Goal: Transaction & Acquisition: Purchase product/service

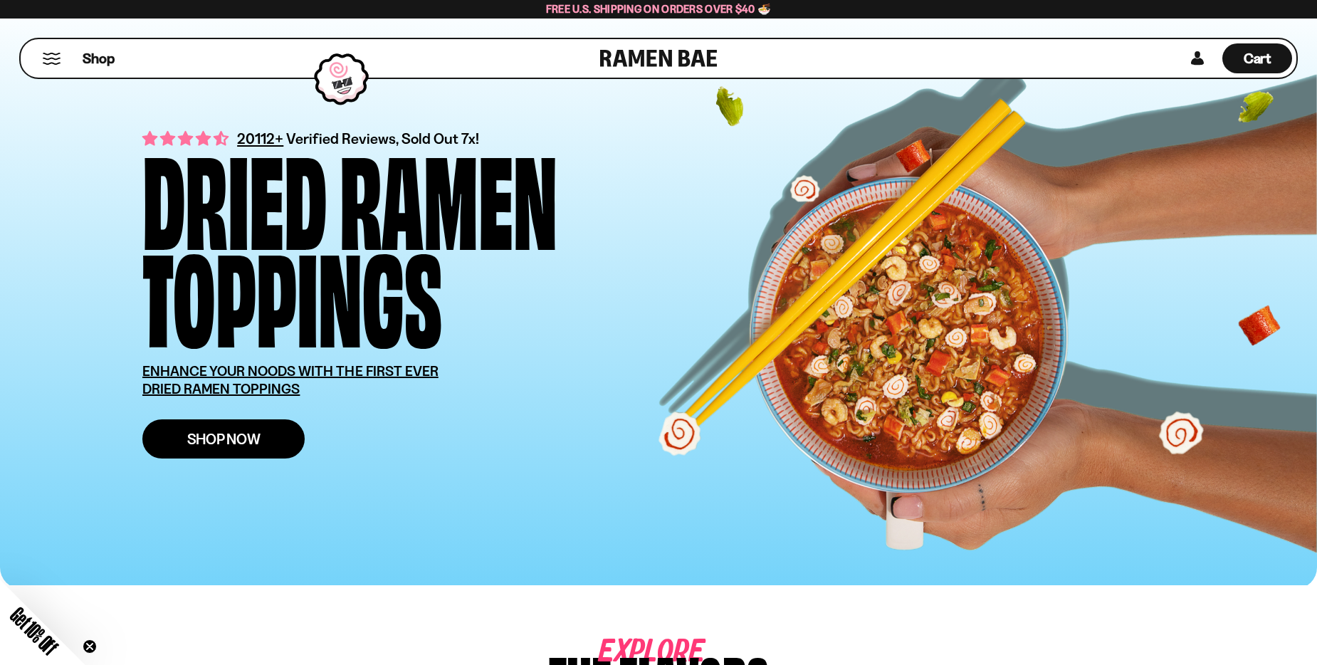
click at [276, 450] on link "Shop Now" at bounding box center [223, 438] width 162 height 39
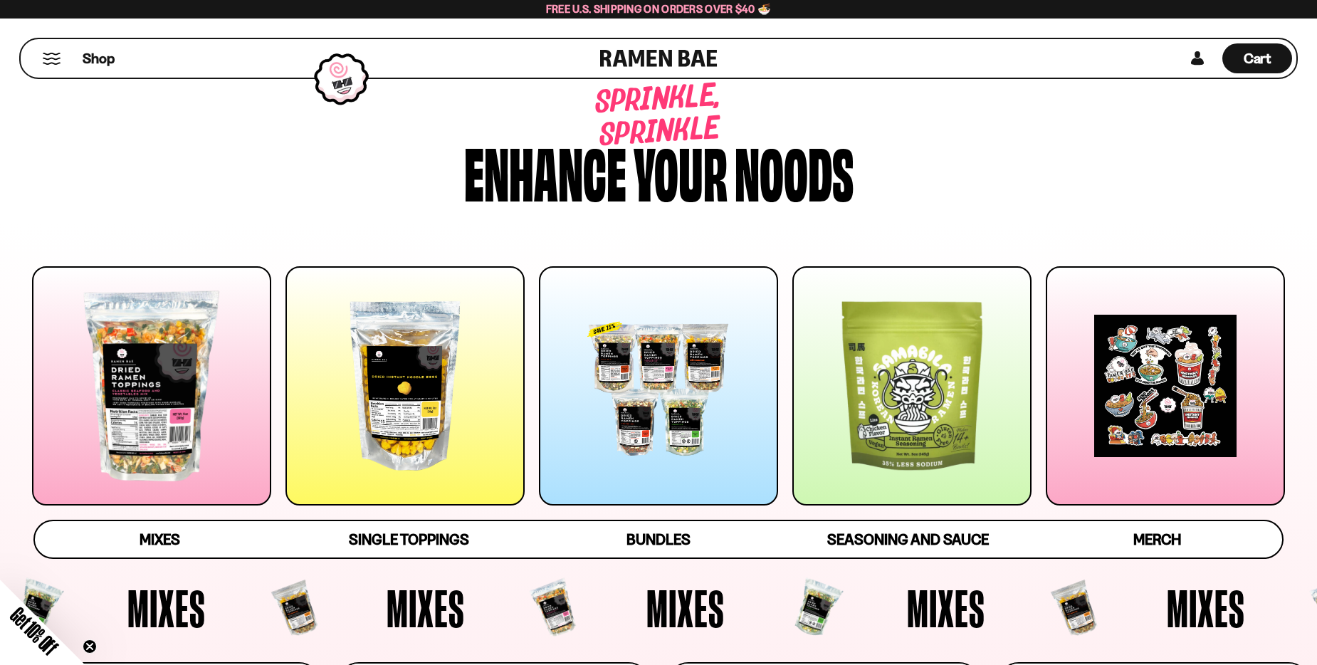
click at [672, 363] on div at bounding box center [658, 385] width 239 height 239
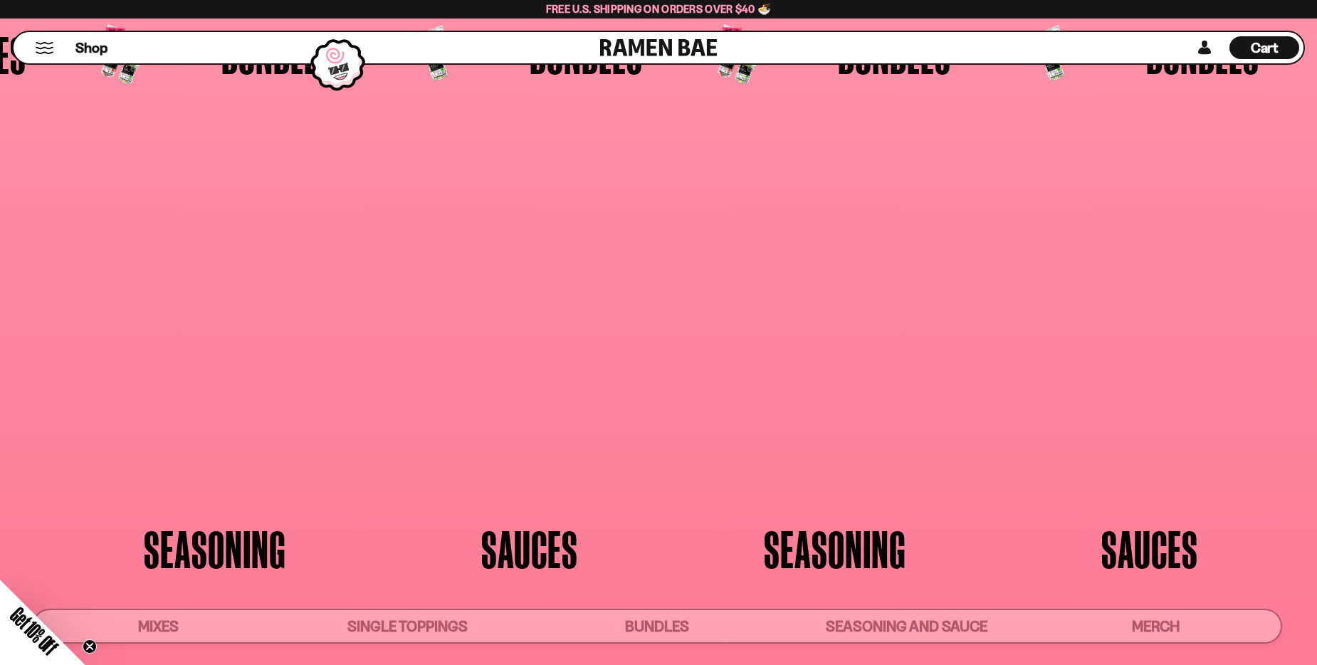
scroll to position [3603, 0]
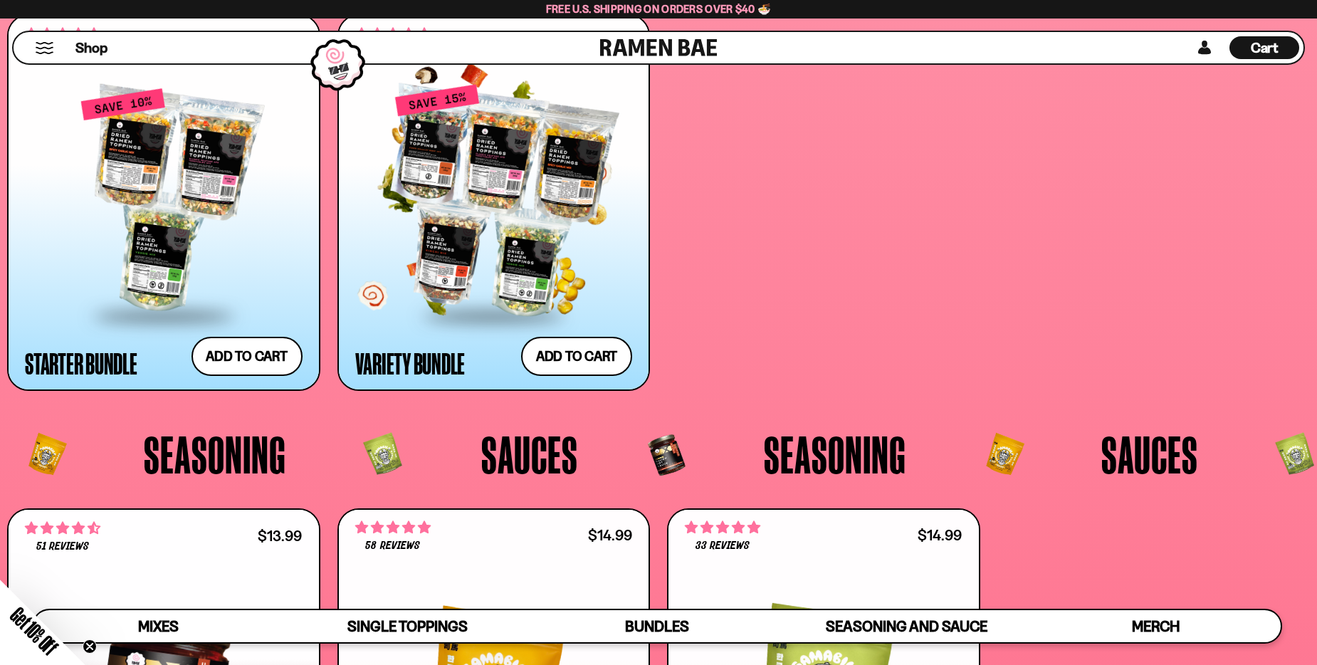
click at [584, 256] on div at bounding box center [494, 201] width 278 height 226
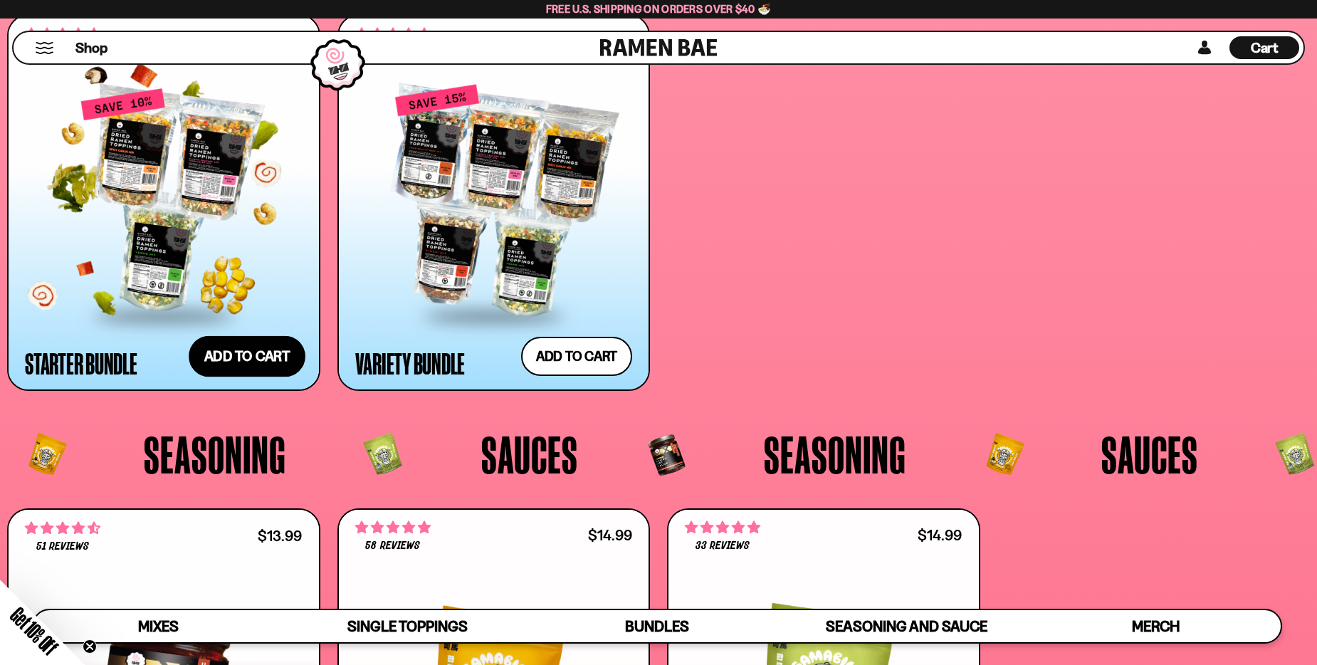
click at [231, 350] on button "Add to cart Add — Regular price $69.99 Regular price $77.97 USD Sale price $69.…" at bounding box center [247, 355] width 117 height 41
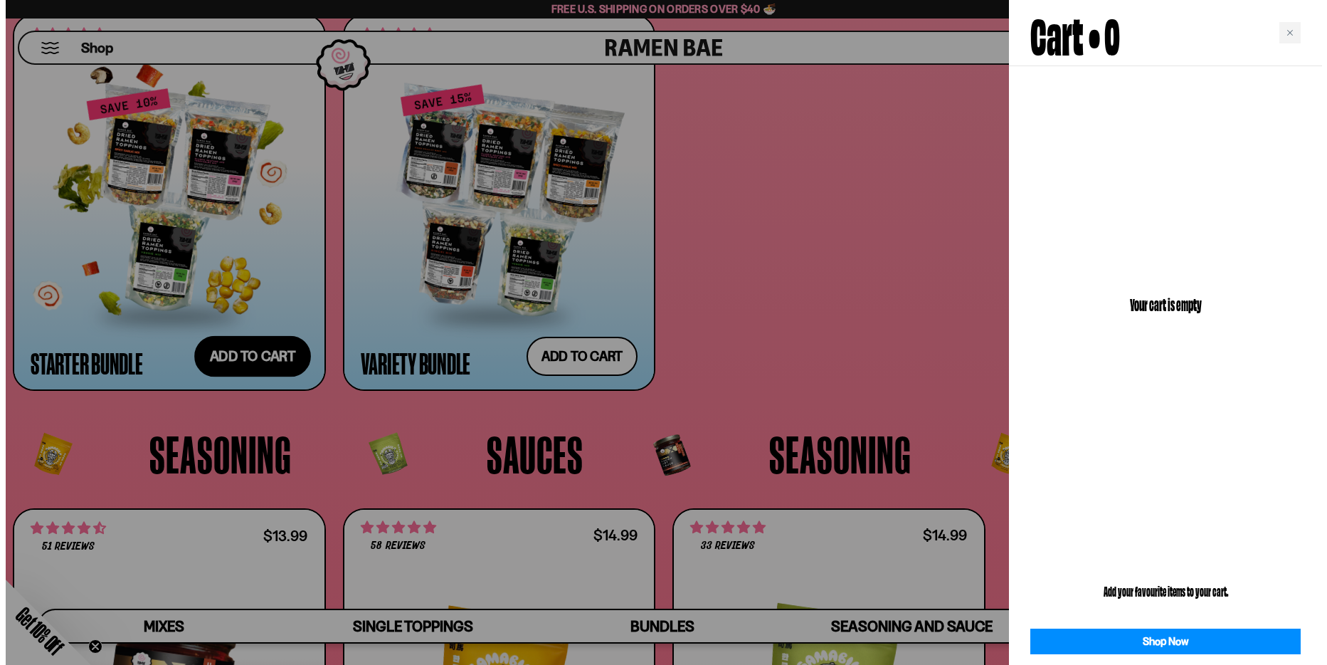
scroll to position [3627, 0]
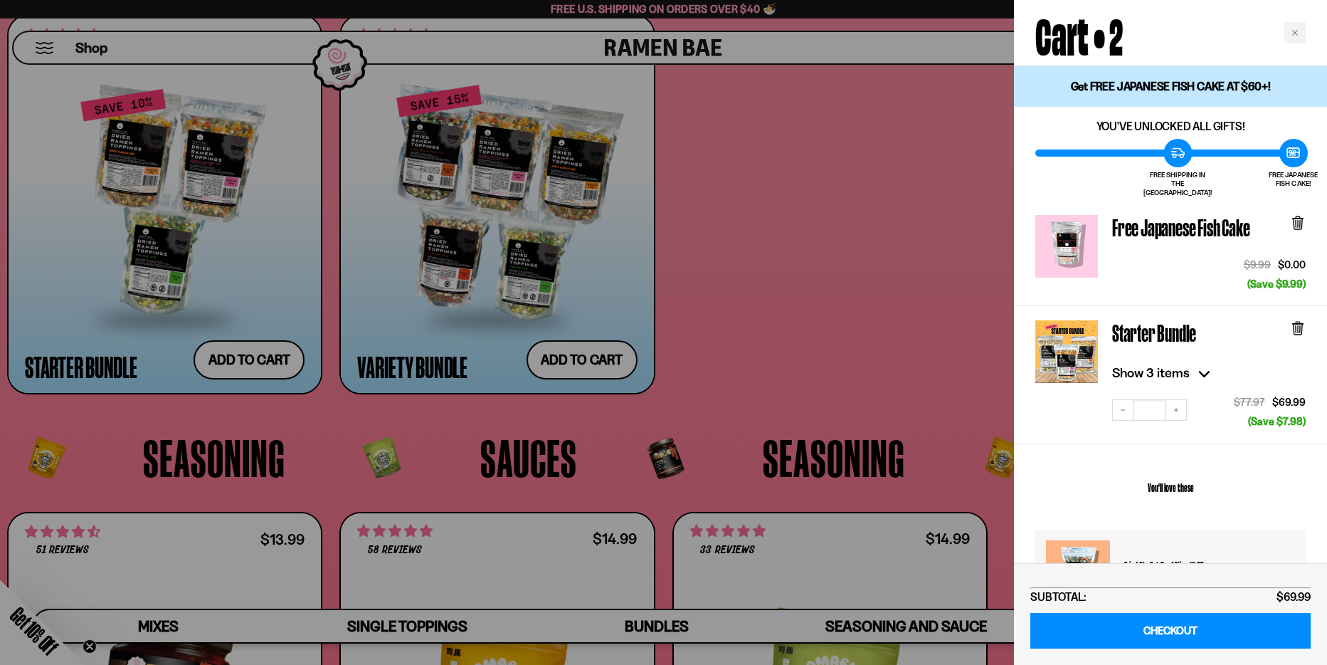
click at [1204, 371] on icon at bounding box center [1204, 374] width 11 height 6
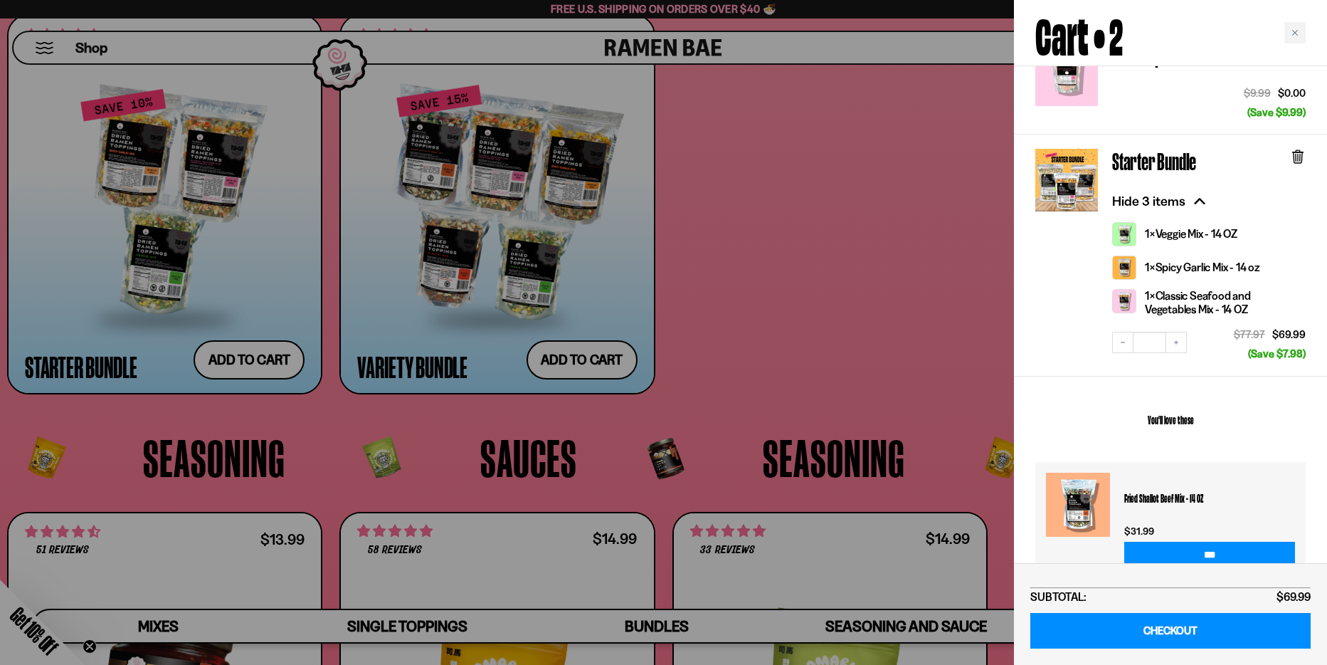
scroll to position [152, 0]
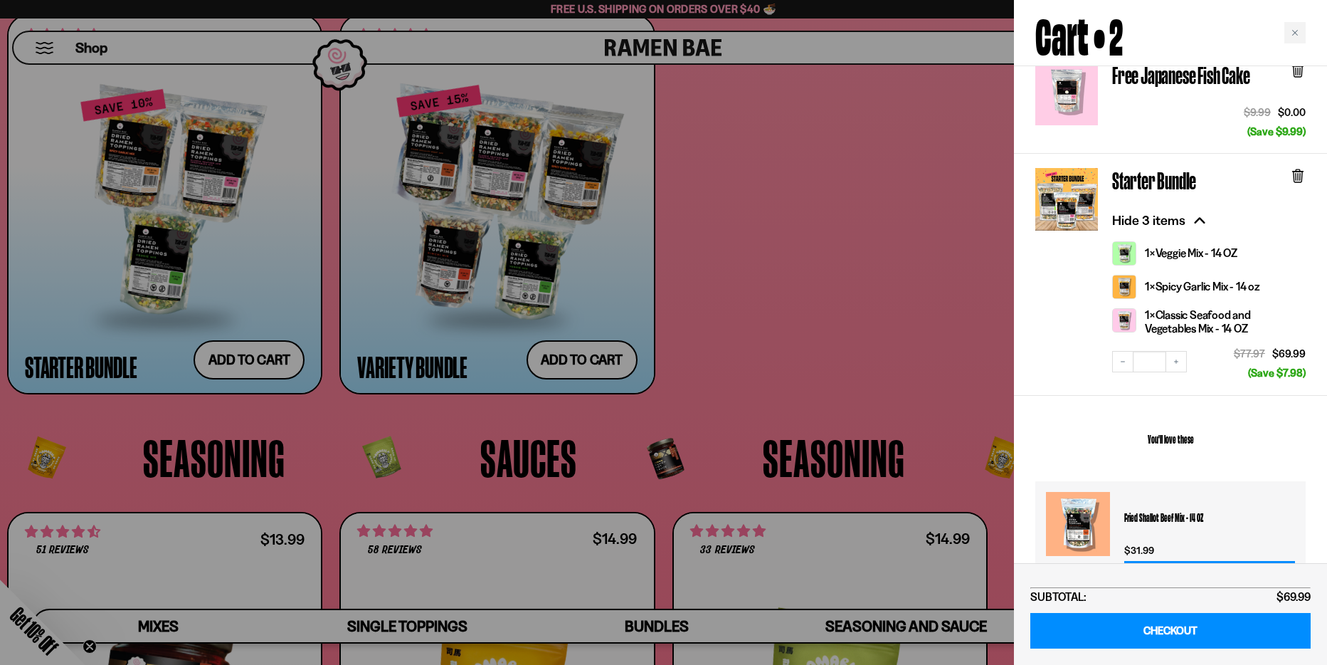
click at [780, 298] on div at bounding box center [663, 332] width 1327 height 665
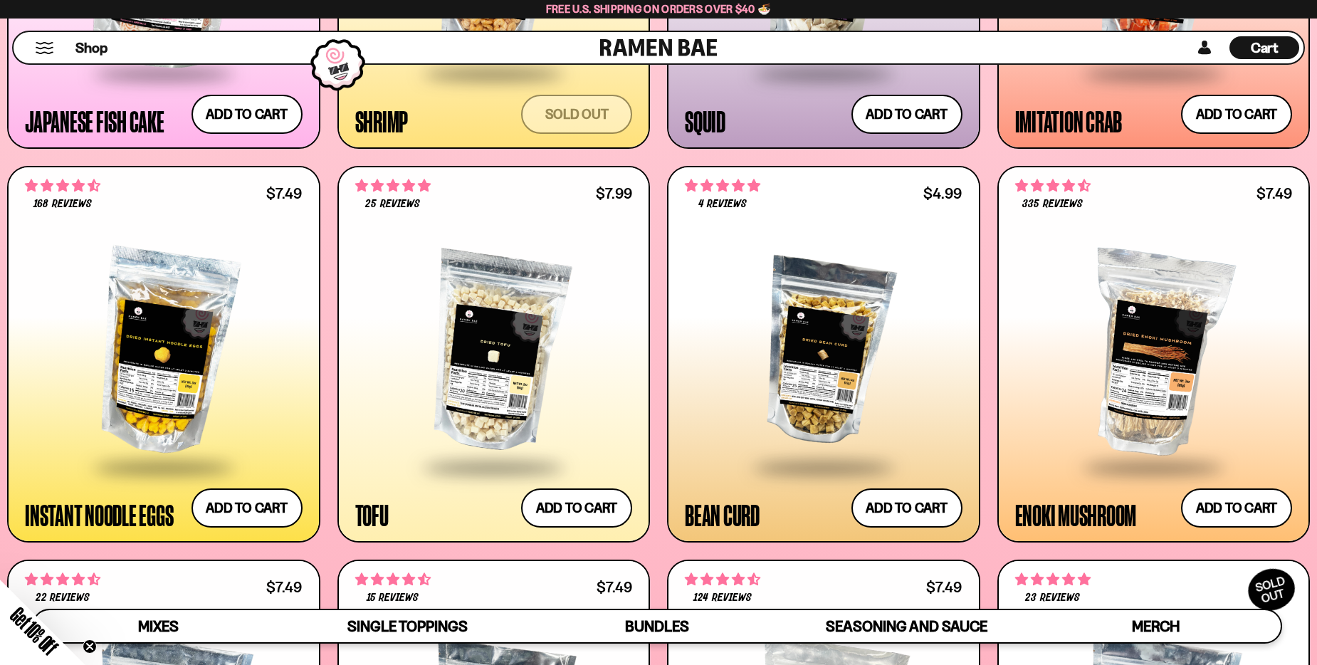
scroll to position [1753, 0]
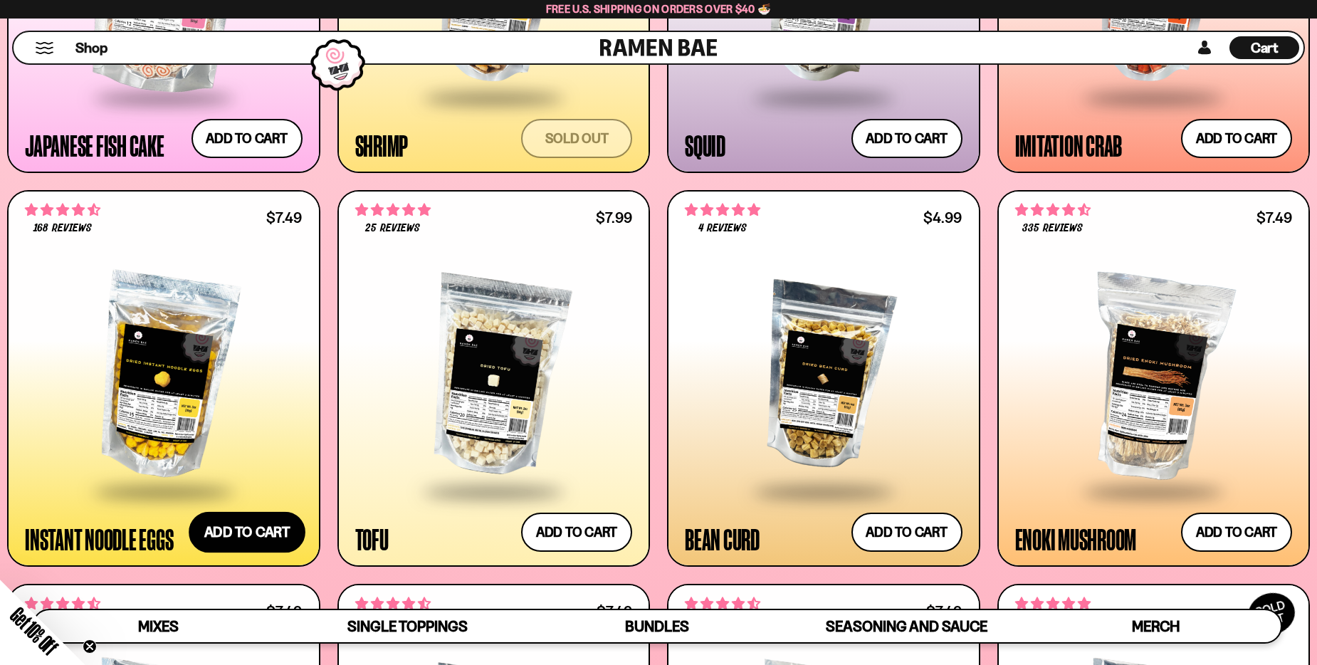
click at [247, 533] on button "Add to cart Add — Regular price $7.49 Regular price Sale price $7.49 Unit price…" at bounding box center [247, 532] width 117 height 41
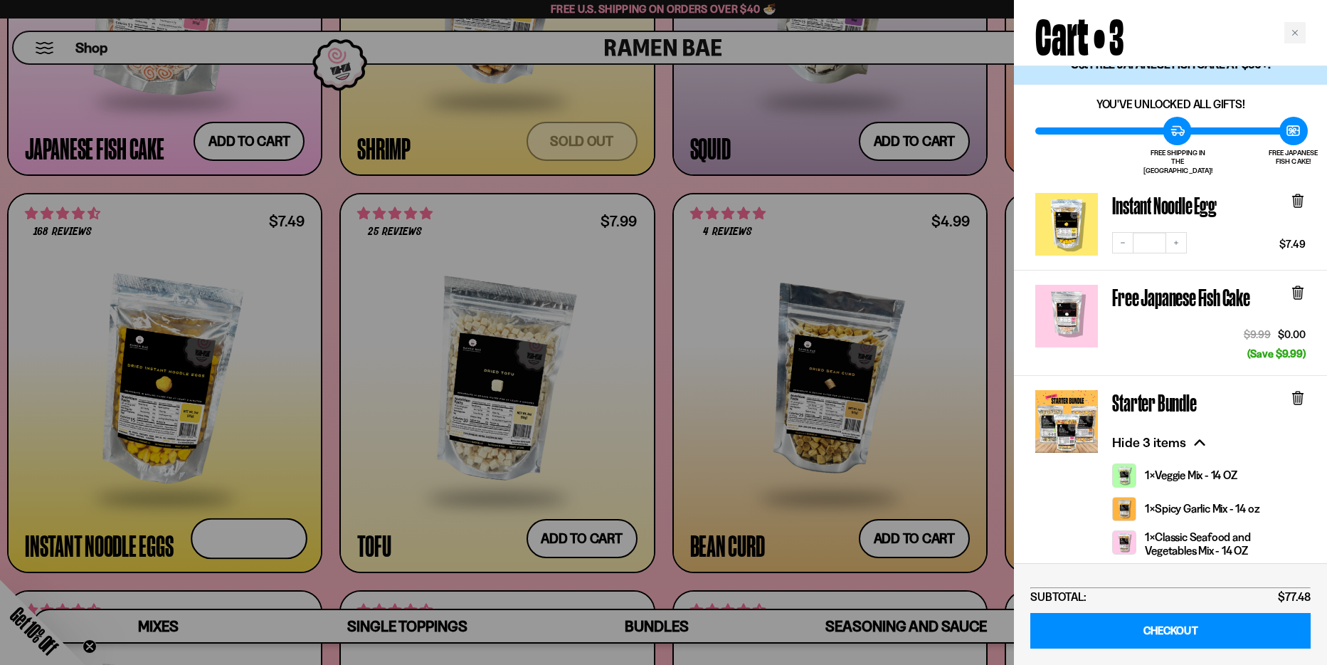
scroll to position [0, 0]
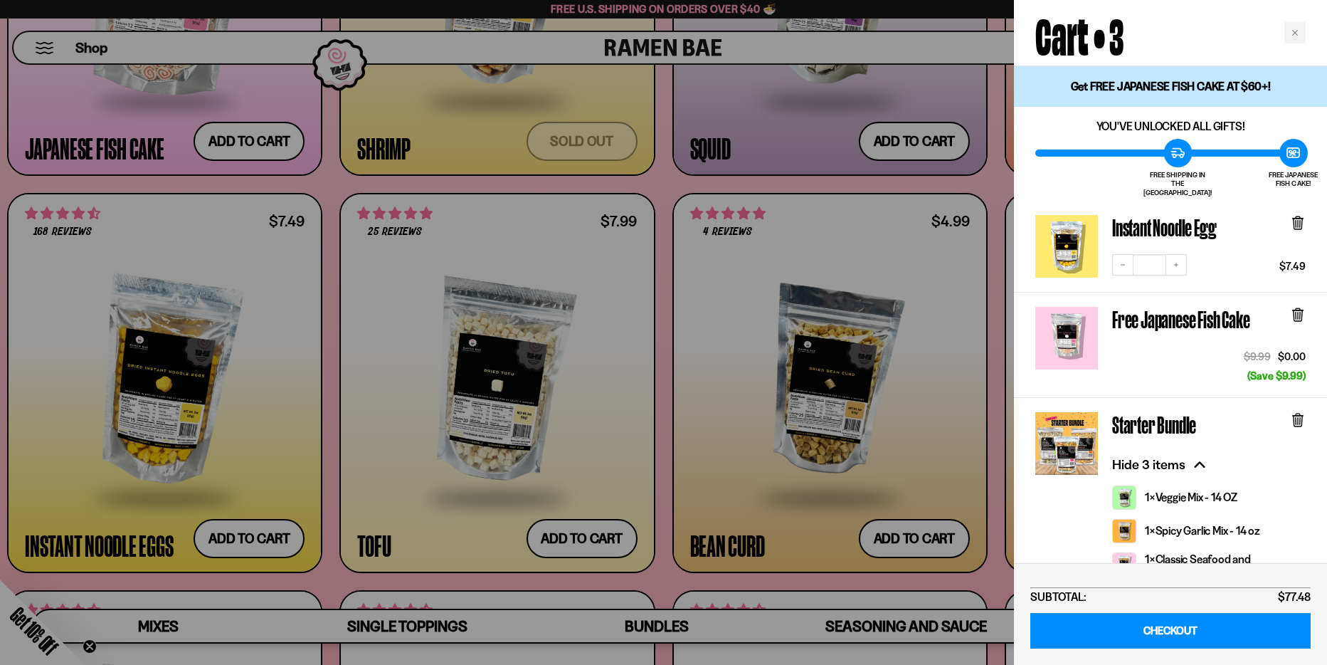
click at [1302, 218] on icon at bounding box center [1298, 223] width 9 height 11
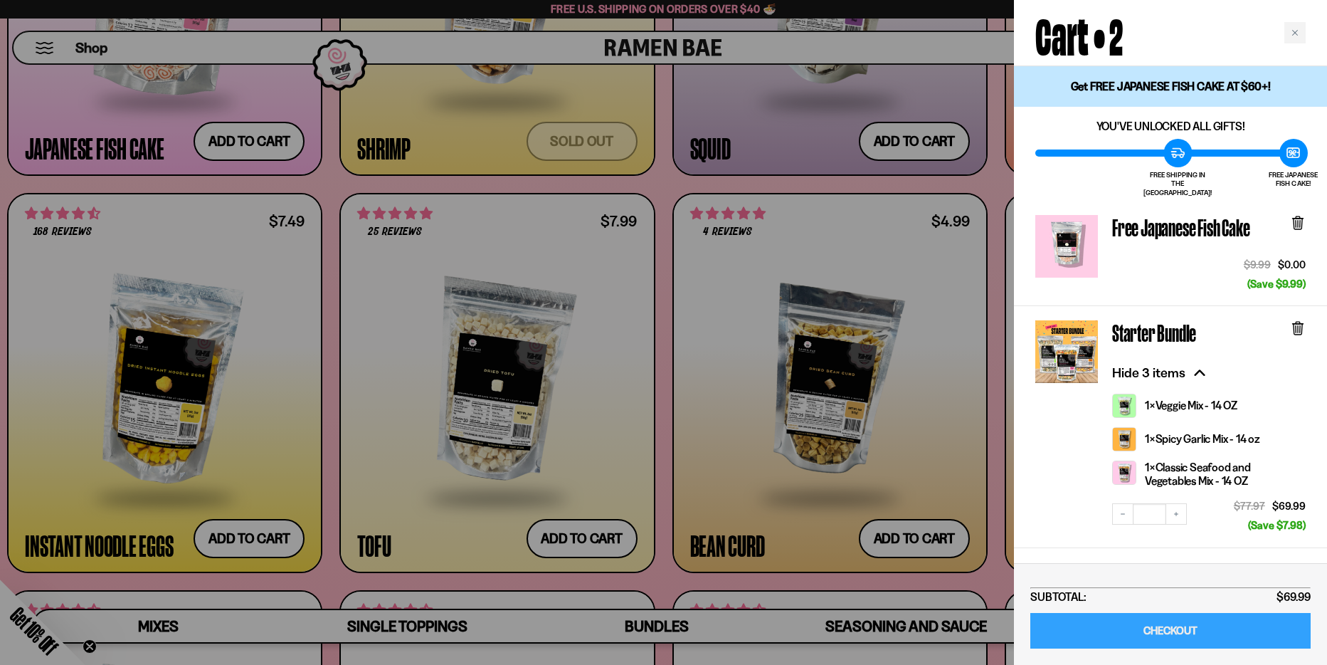
click at [1205, 636] on link "CHECKOUT" at bounding box center [1170, 631] width 280 height 36
click at [1300, 324] on icon at bounding box center [1298, 329] width 9 height 11
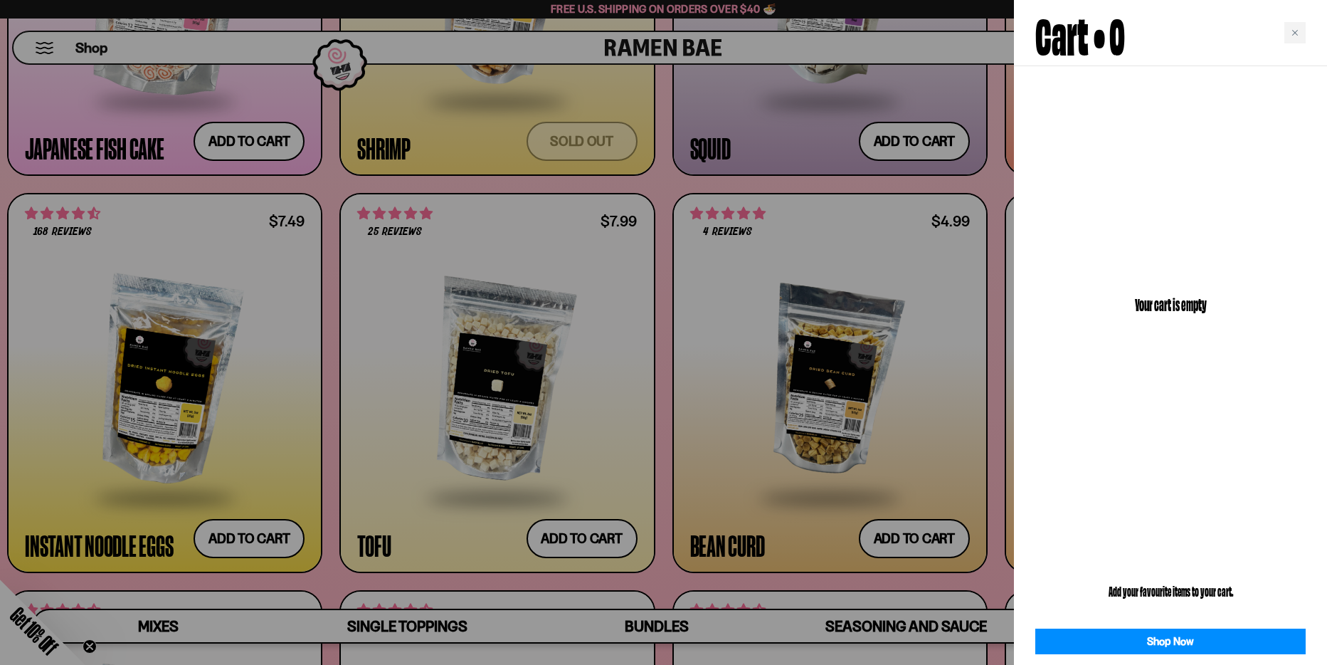
click at [540, 125] on div at bounding box center [663, 332] width 1327 height 665
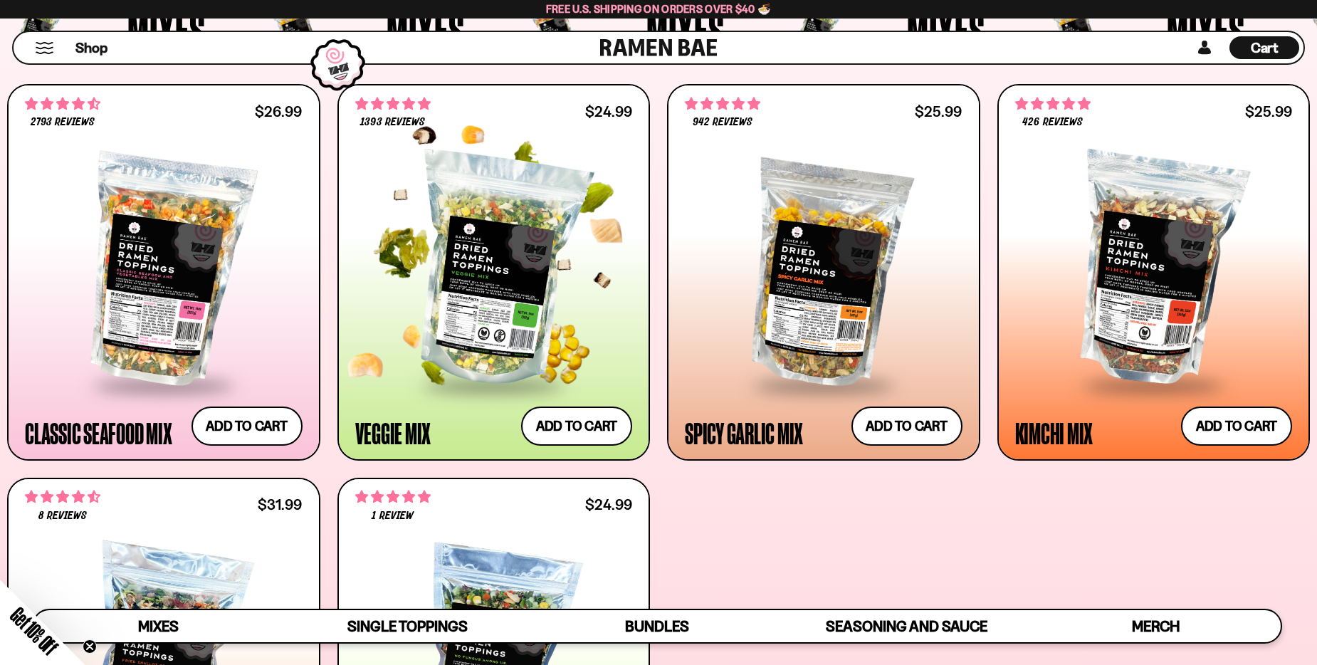
scroll to position [543, 0]
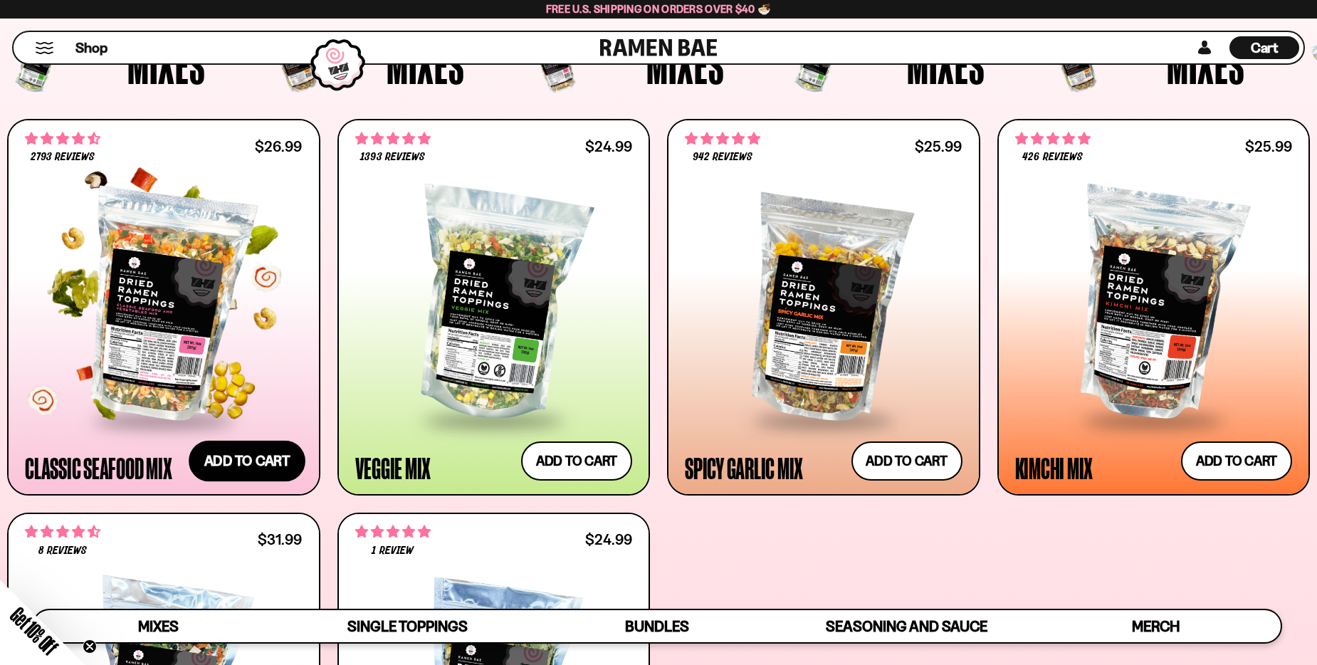
click at [285, 466] on button "Add to cart Add — Regular price $26.99 Regular price Sale price $26.99 Unit pri…" at bounding box center [247, 461] width 117 height 41
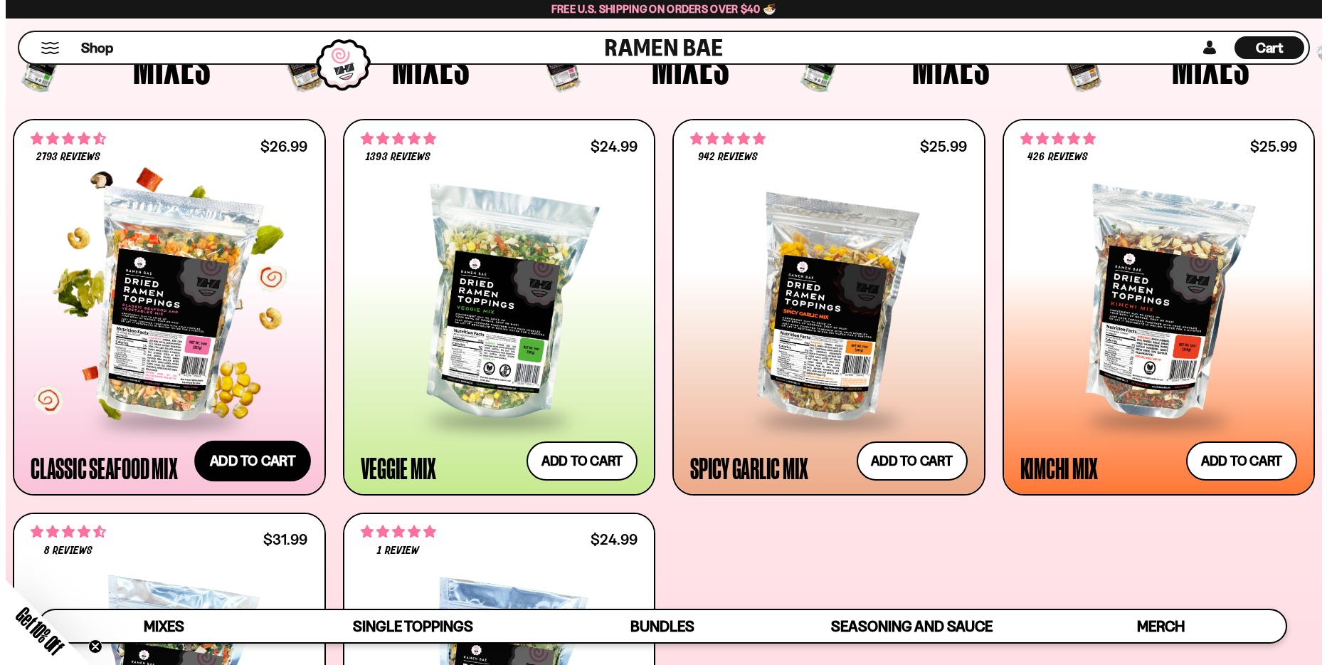
scroll to position [545, 0]
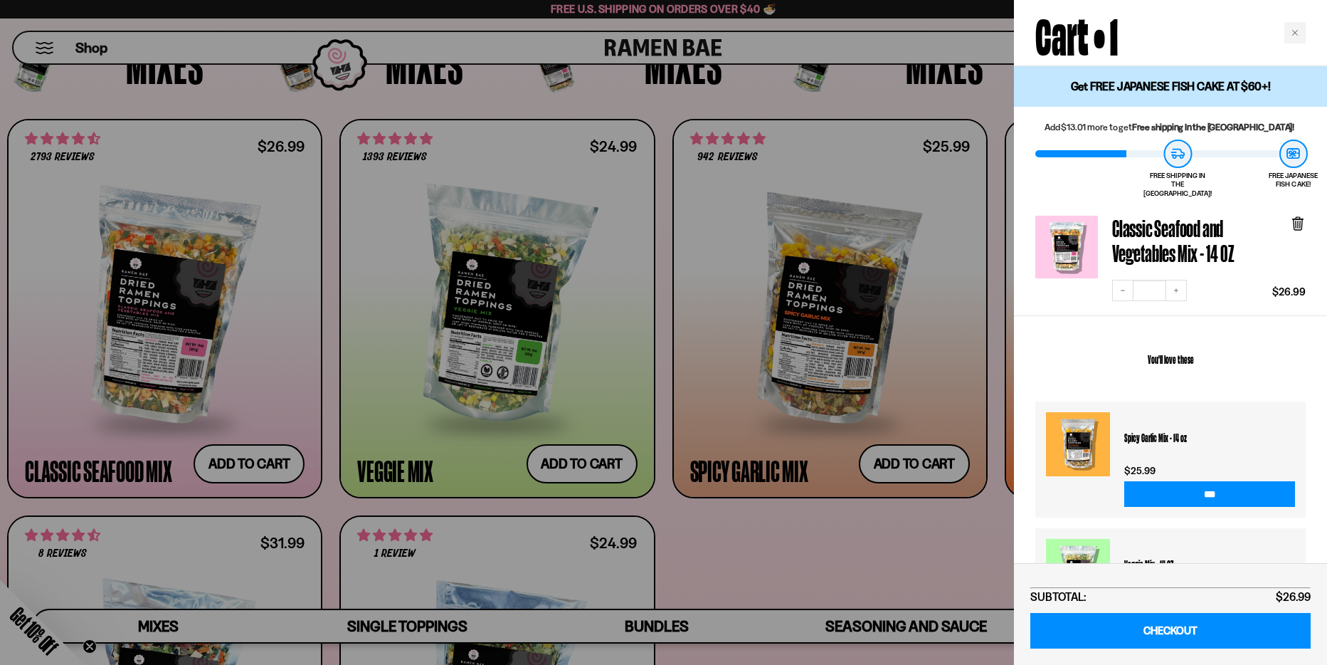
click at [811, 571] on div at bounding box center [663, 332] width 1327 height 665
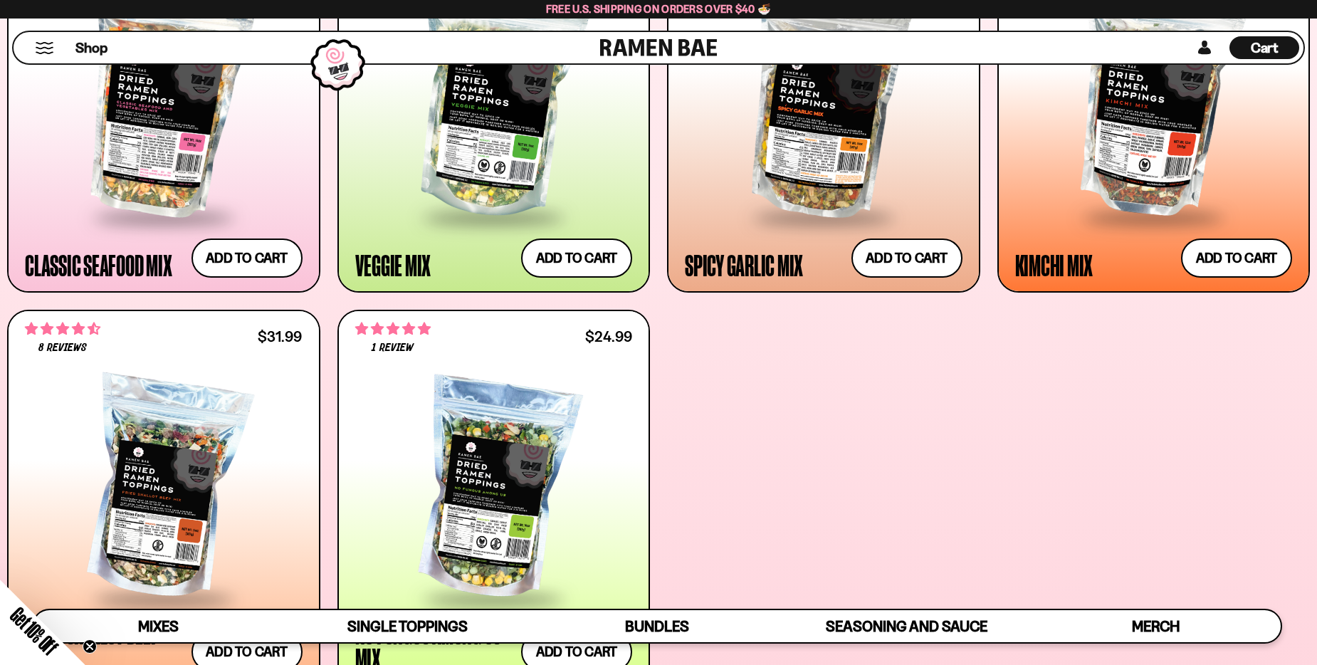
scroll to position [756, 0]
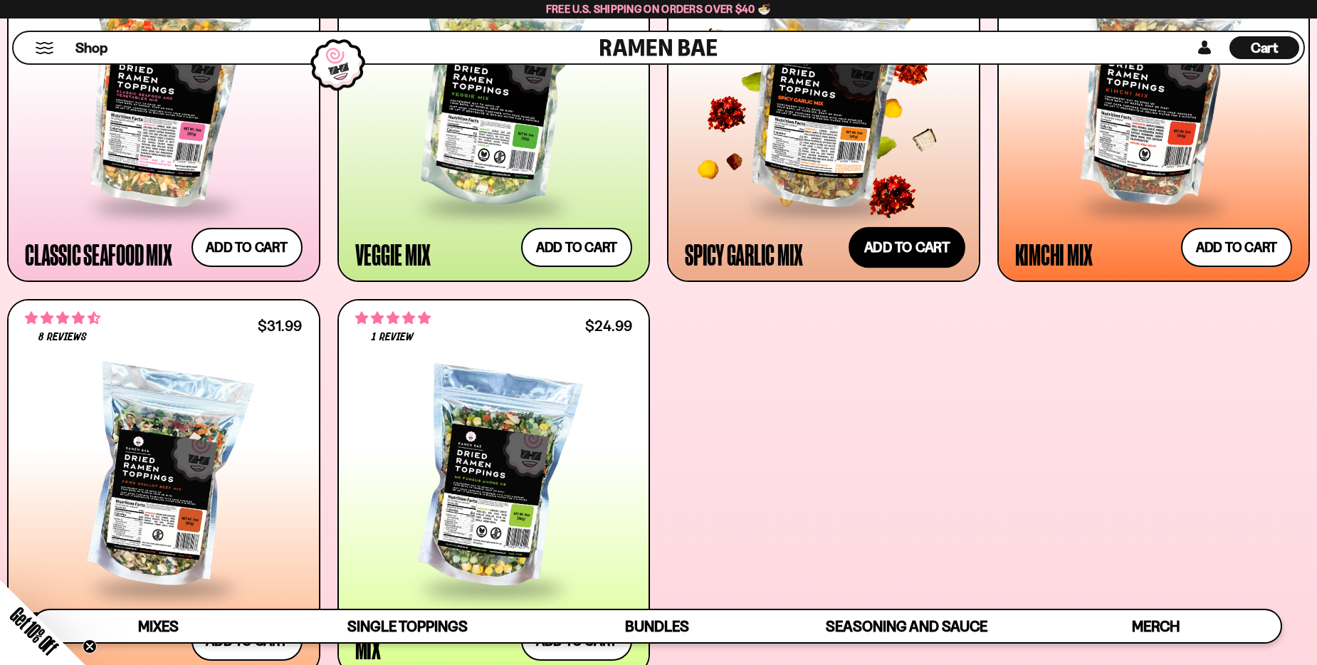
click at [881, 248] on button "Add to cart Add — Regular price $25.99 Regular price Sale price $25.99 Unit pri…" at bounding box center [906, 247] width 117 height 41
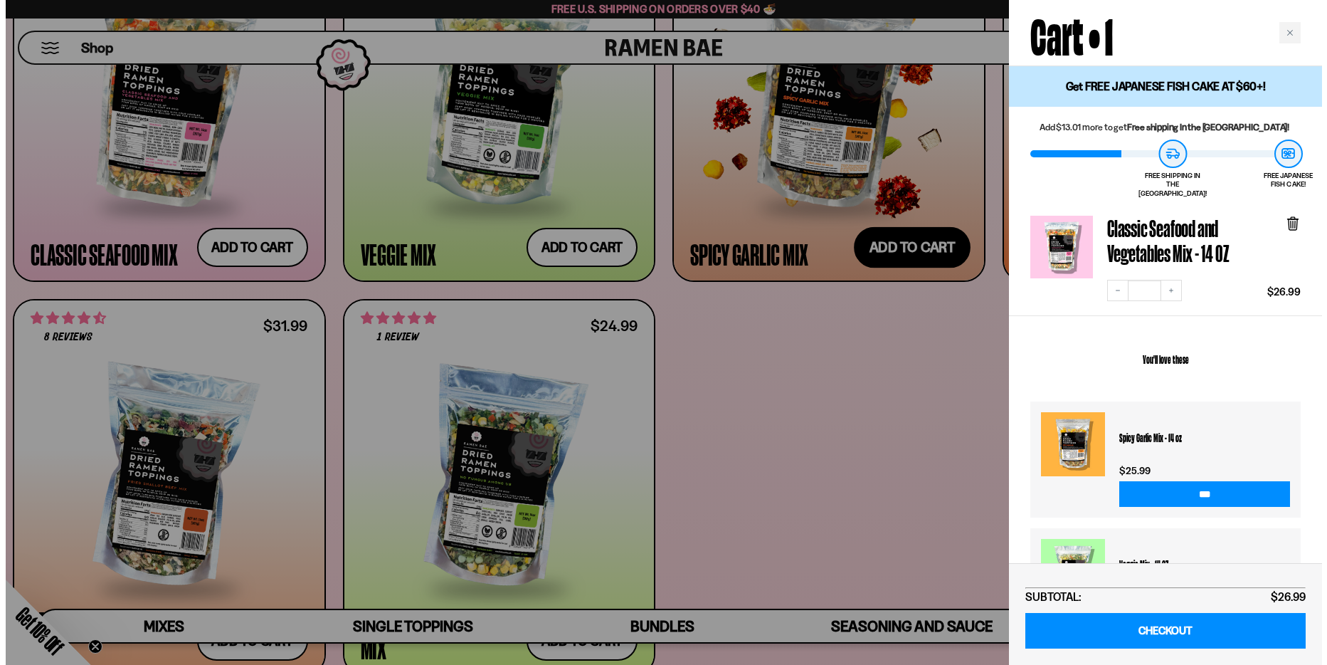
scroll to position [759, 0]
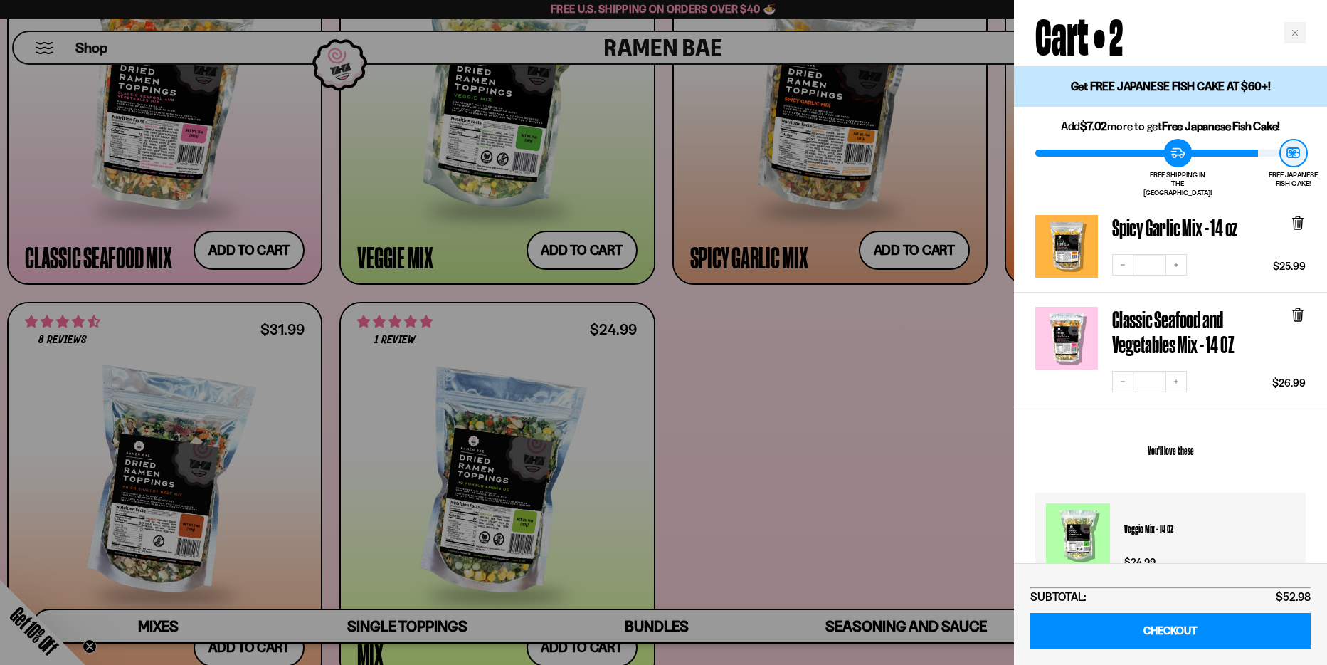
click at [771, 334] on div at bounding box center [663, 332] width 1327 height 665
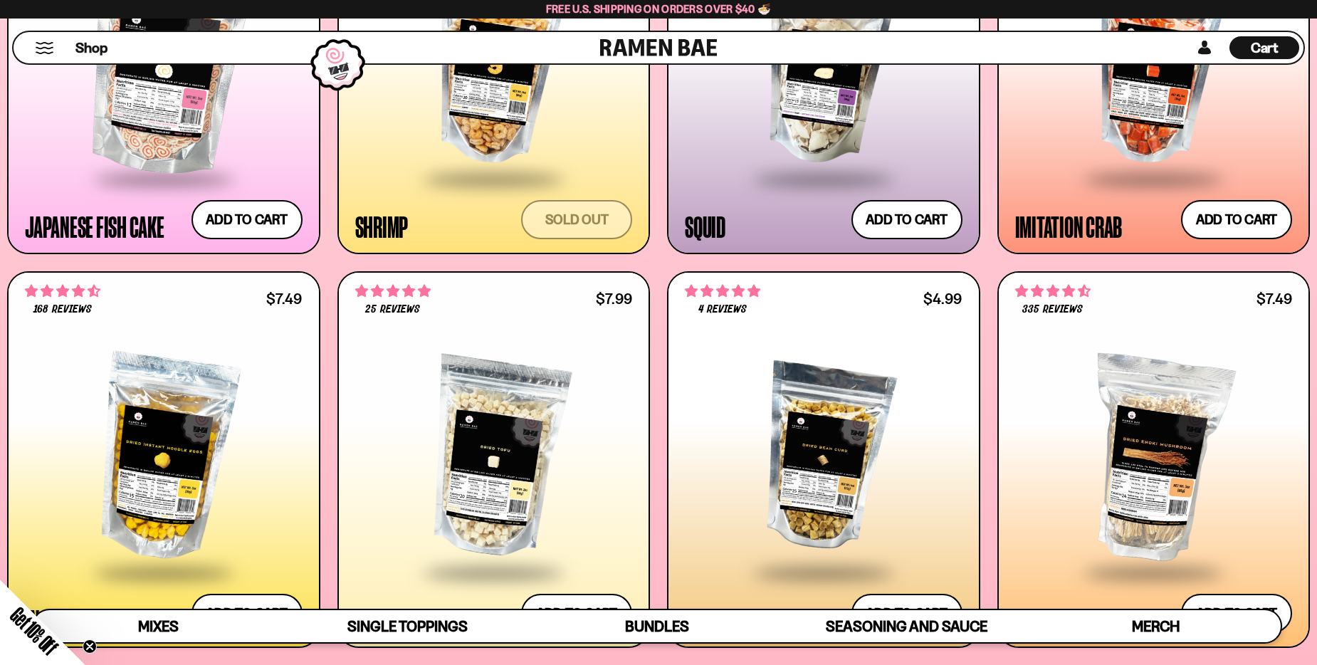
scroll to position [1753, 0]
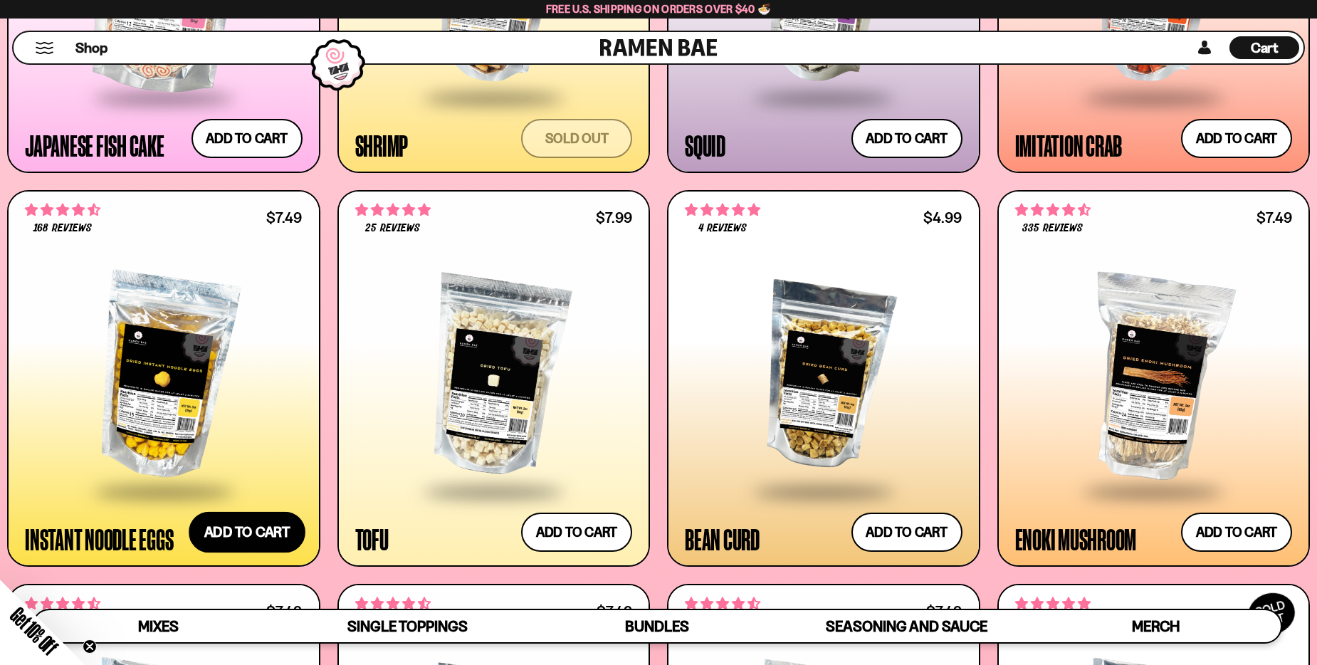
click at [240, 527] on button "Add to cart Add — Regular price $7.49 Regular price Sale price $7.49 Unit price…" at bounding box center [247, 532] width 117 height 41
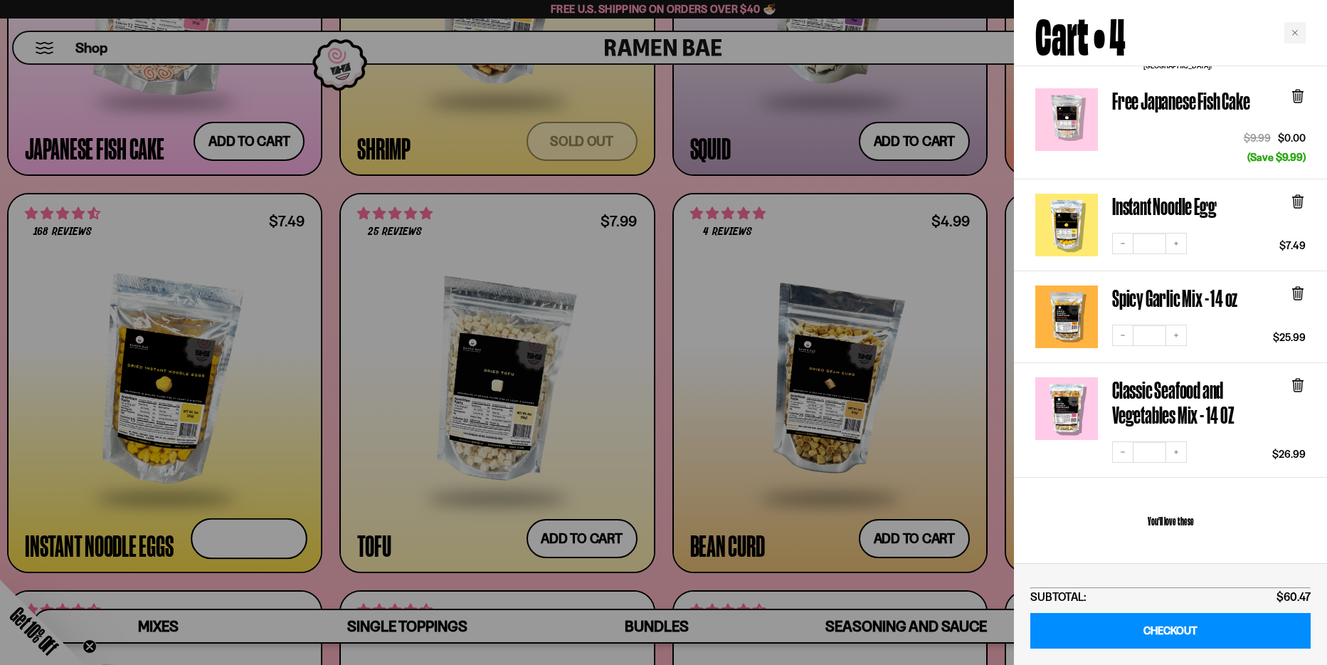
scroll to position [65, 0]
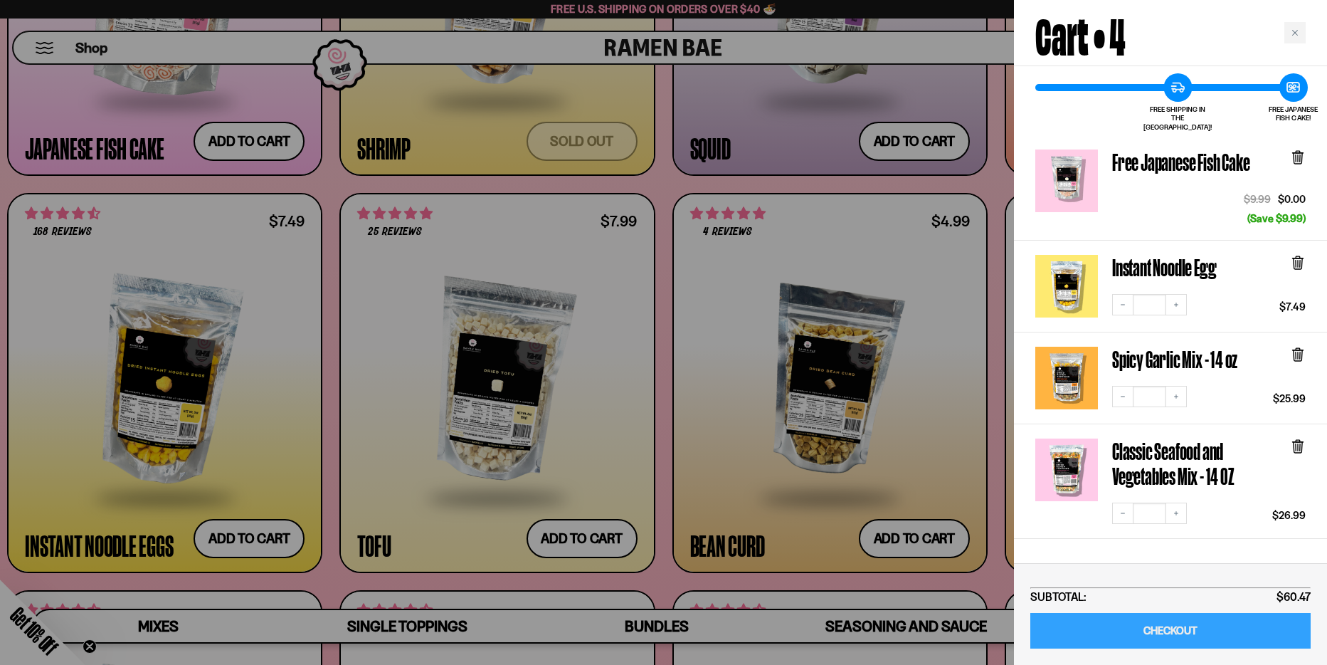
click at [1198, 627] on link "CHECKOUT" at bounding box center [1170, 631] width 280 height 36
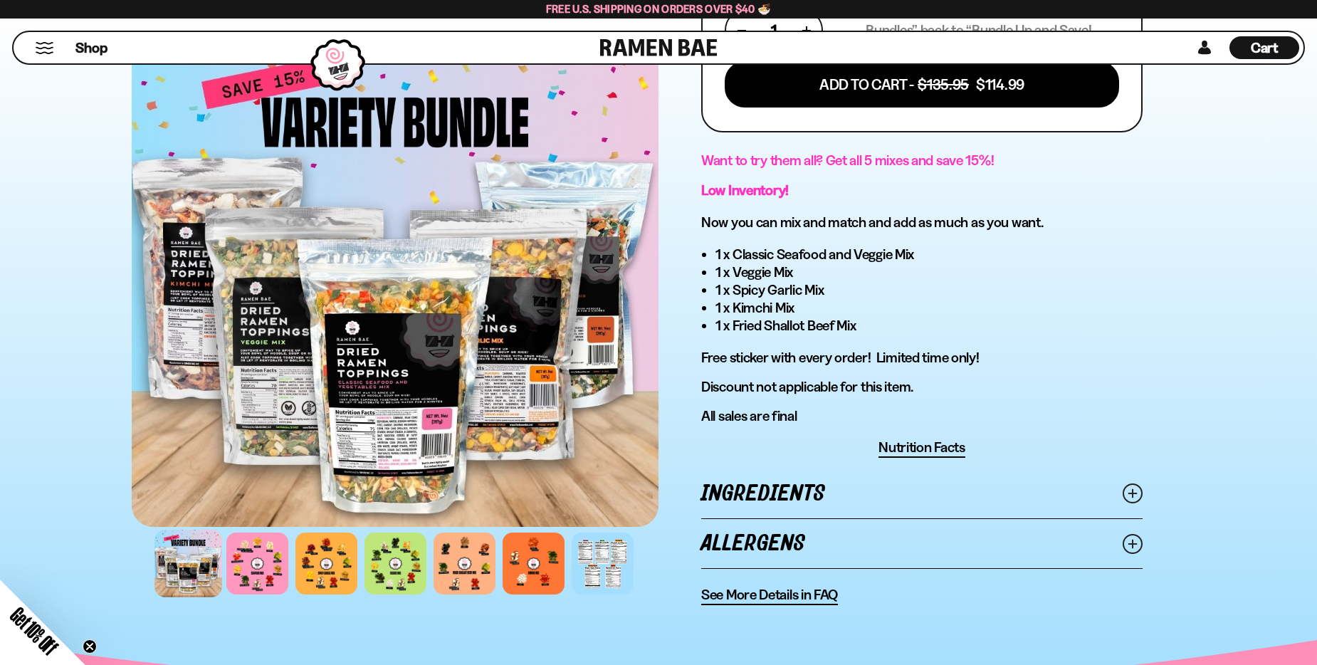
scroll to position [712, 0]
